Goal: Transaction & Acquisition: Purchase product/service

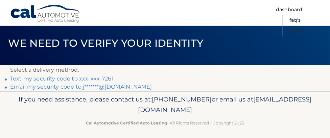
scroll to position [30, 0]
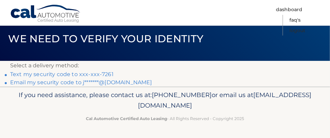
click at [39, 71] on link "Text my security code to xxx-xxx-7261" at bounding box center [61, 74] width 103 height 6
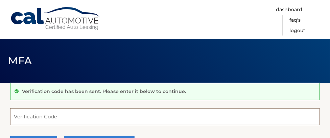
click at [36, 120] on input "Verification Code" at bounding box center [164, 116] width 309 height 17
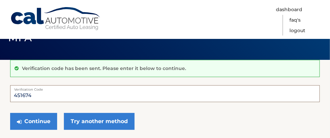
scroll to position [34, 0]
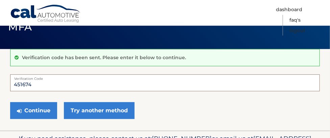
type input "451674"
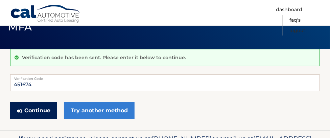
click at [37, 118] on button "Continue" at bounding box center [33, 110] width 47 height 17
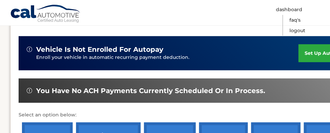
scroll to position [203, 0]
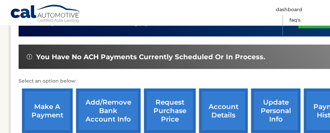
click at [68, 100] on link "make a payment" at bounding box center [47, 111] width 51 height 44
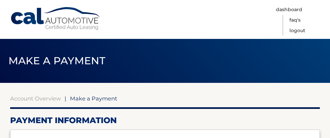
select select "NTg4MzI4YWEtZGMxYi00MDJjLTg0YzAtYTBhZDBiMTczZTFi"
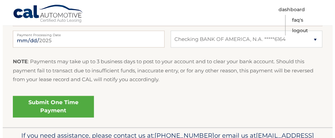
scroll to position [338, 0]
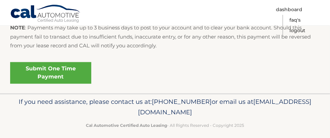
click at [70, 84] on link "Submit One Time Payment" at bounding box center [50, 73] width 81 height 22
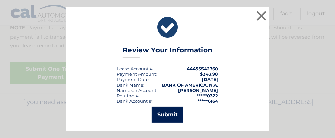
click at [172, 118] on button "Submit" at bounding box center [167, 114] width 31 height 16
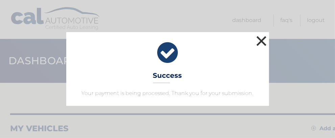
drag, startPoint x: 261, startPoint y: 32, endPoint x: 263, endPoint y: 52, distance: 19.3
click at [263, 52] on div "× Success Your payment is being processed. Thank you for your submission." at bounding box center [167, 69] width 203 height 74
click at [261, 34] on button "×" at bounding box center [262, 41] width 14 height 14
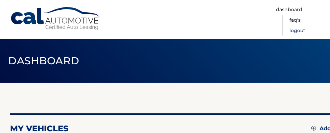
click at [299, 25] on link "Logout" at bounding box center [297, 30] width 16 height 10
